Goal: Information Seeking & Learning: Find specific fact

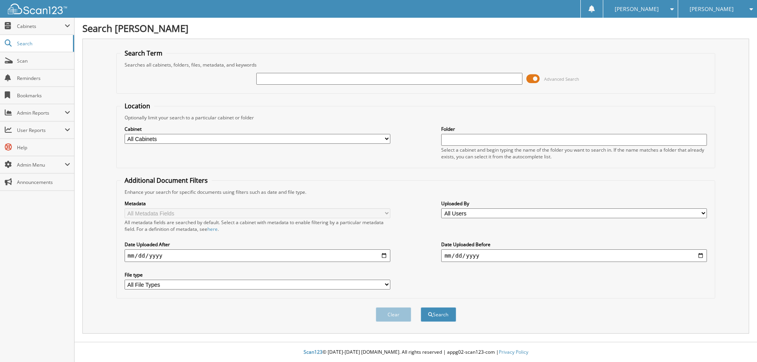
click at [284, 80] on input "text" at bounding box center [389, 79] width 266 height 12
type input "k115254"
click at [421, 308] on button "Search" at bounding box center [438, 315] width 35 height 15
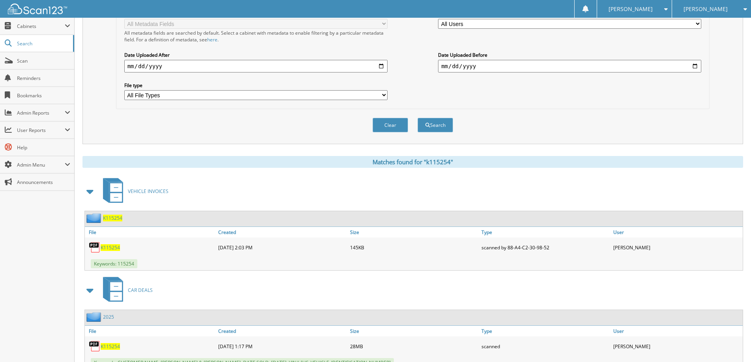
scroll to position [221, 0]
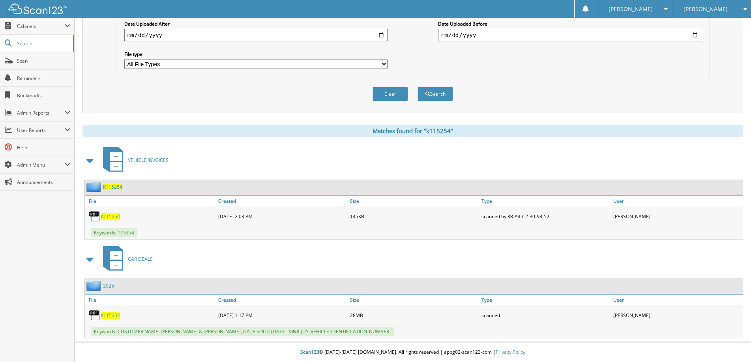
click at [107, 316] on span "K115254" at bounding box center [110, 315] width 19 height 7
